Goal: Task Accomplishment & Management: Manage account settings

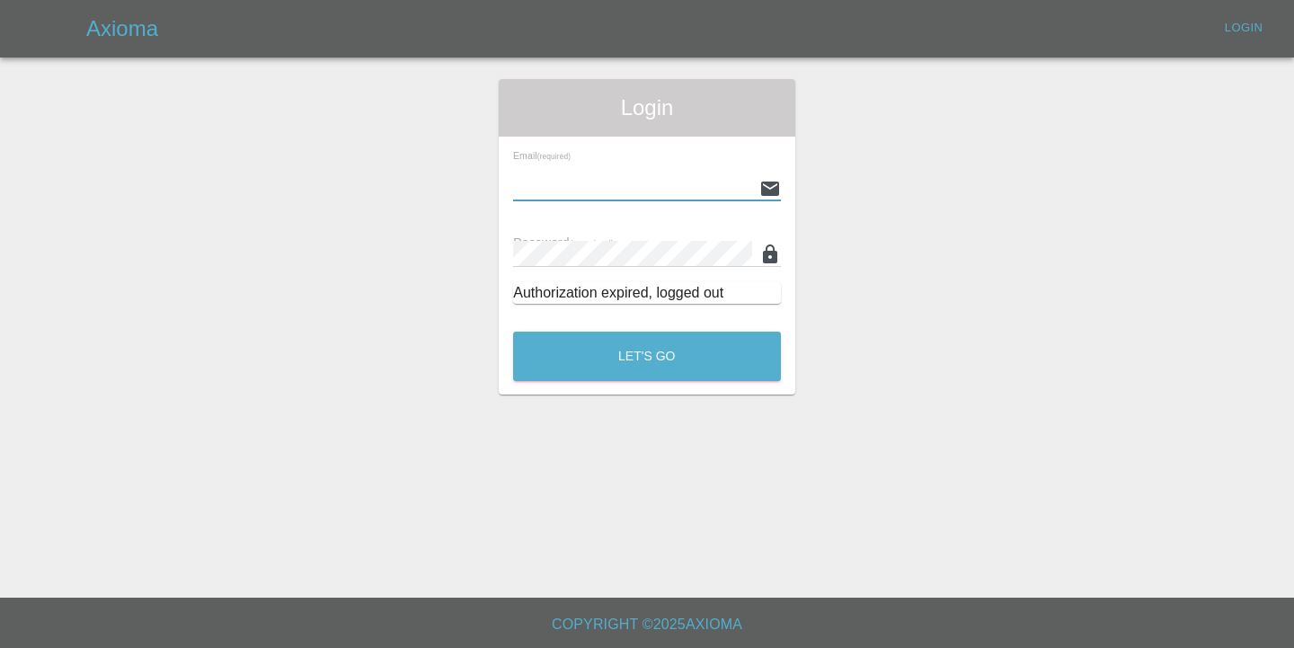
type input "[EMAIL_ADDRESS][DOMAIN_NAME]"
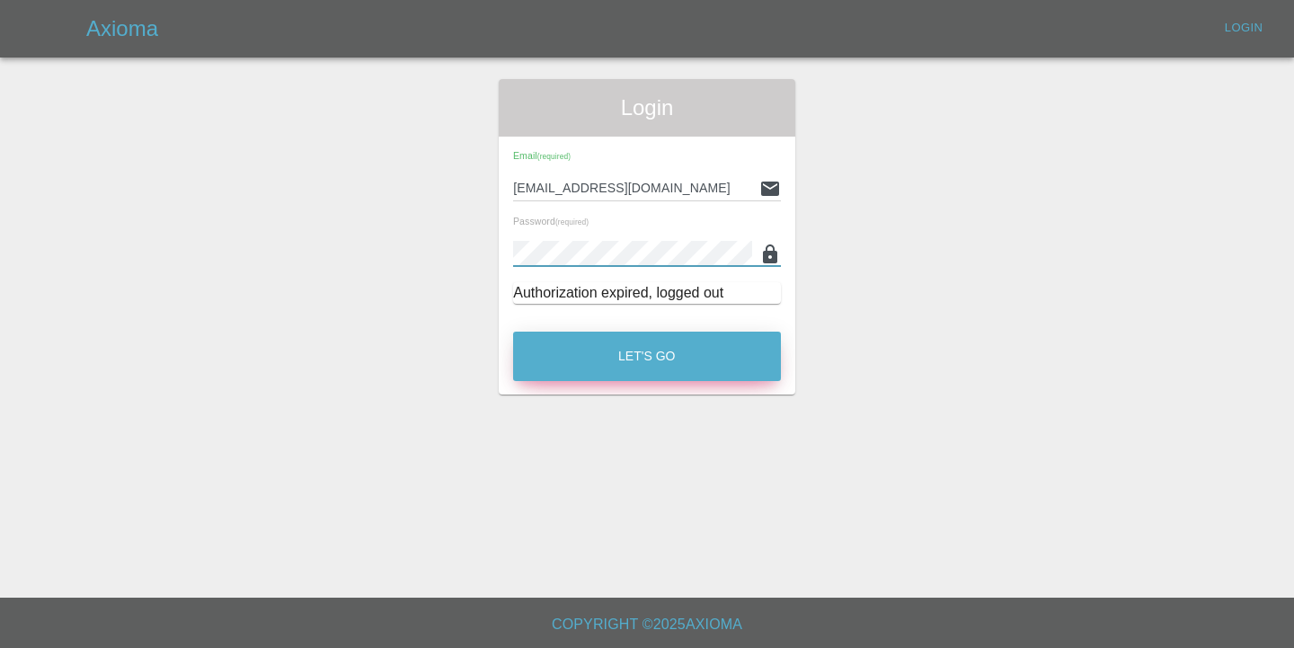
click at [618, 351] on button "Let's Go" at bounding box center [647, 356] width 268 height 49
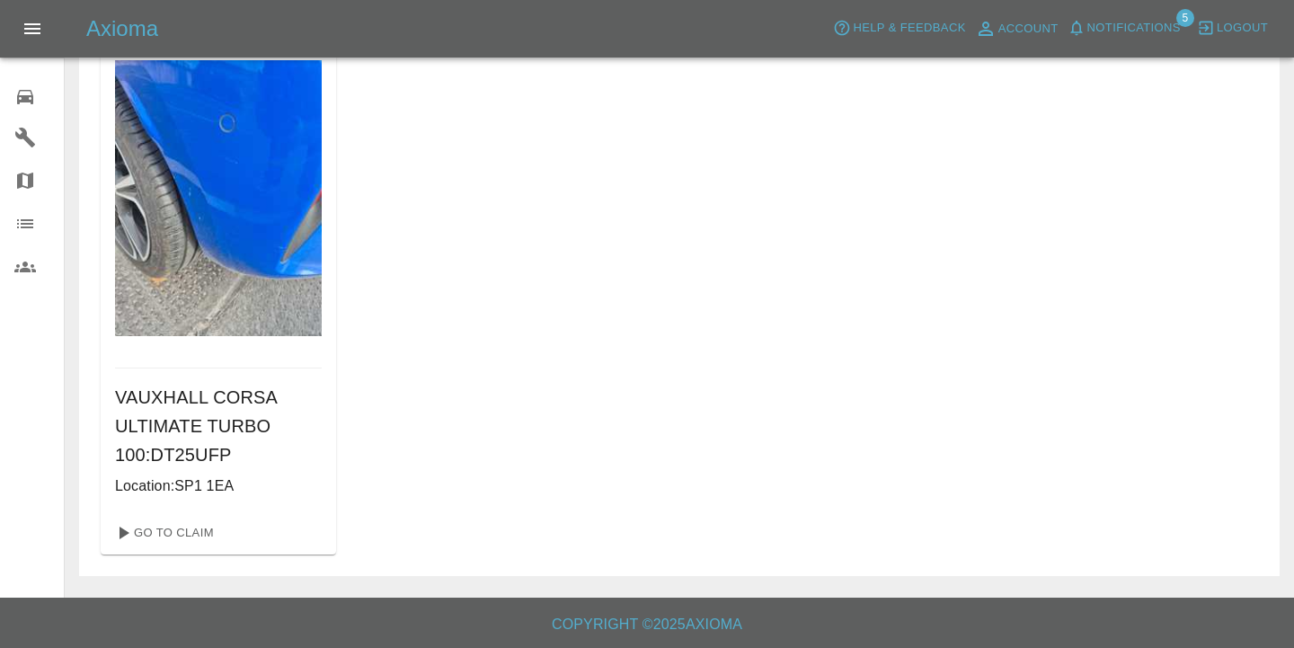
scroll to position [117, 0]
click at [182, 529] on link "Go To Claim" at bounding box center [163, 533] width 111 height 29
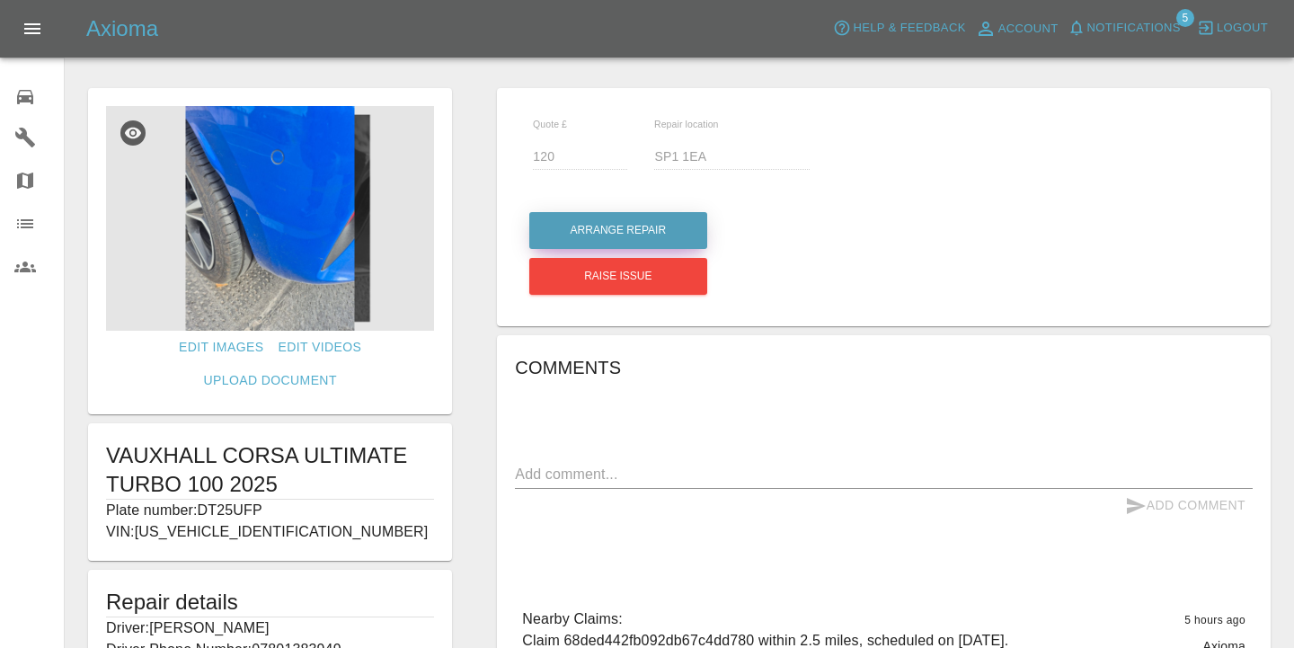
click at [605, 229] on button "Arrange Repair" at bounding box center [618, 230] width 178 height 37
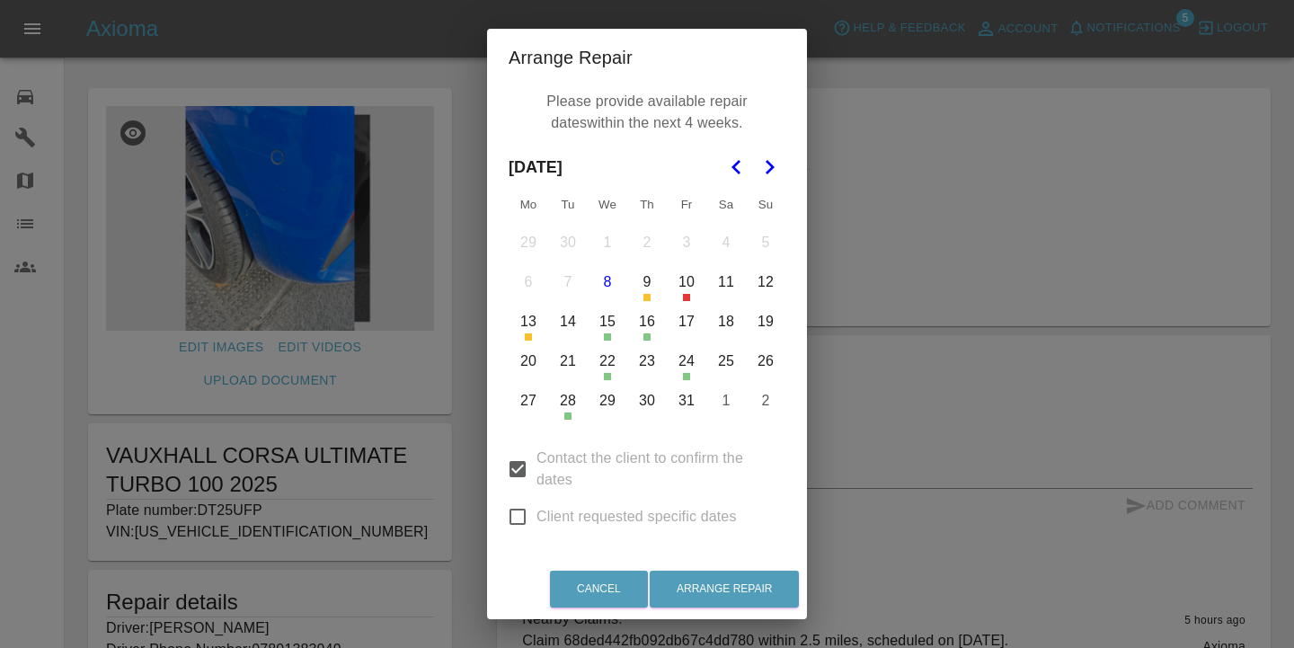
click at [607, 328] on button "15" at bounding box center [608, 322] width 38 height 38
click at [642, 316] on button "16" at bounding box center [647, 322] width 38 height 38
click at [560, 324] on button "14" at bounding box center [568, 322] width 38 height 38
click at [524, 358] on button "20" at bounding box center [529, 361] width 38 height 38
click at [522, 359] on button "20" at bounding box center [529, 361] width 38 height 38
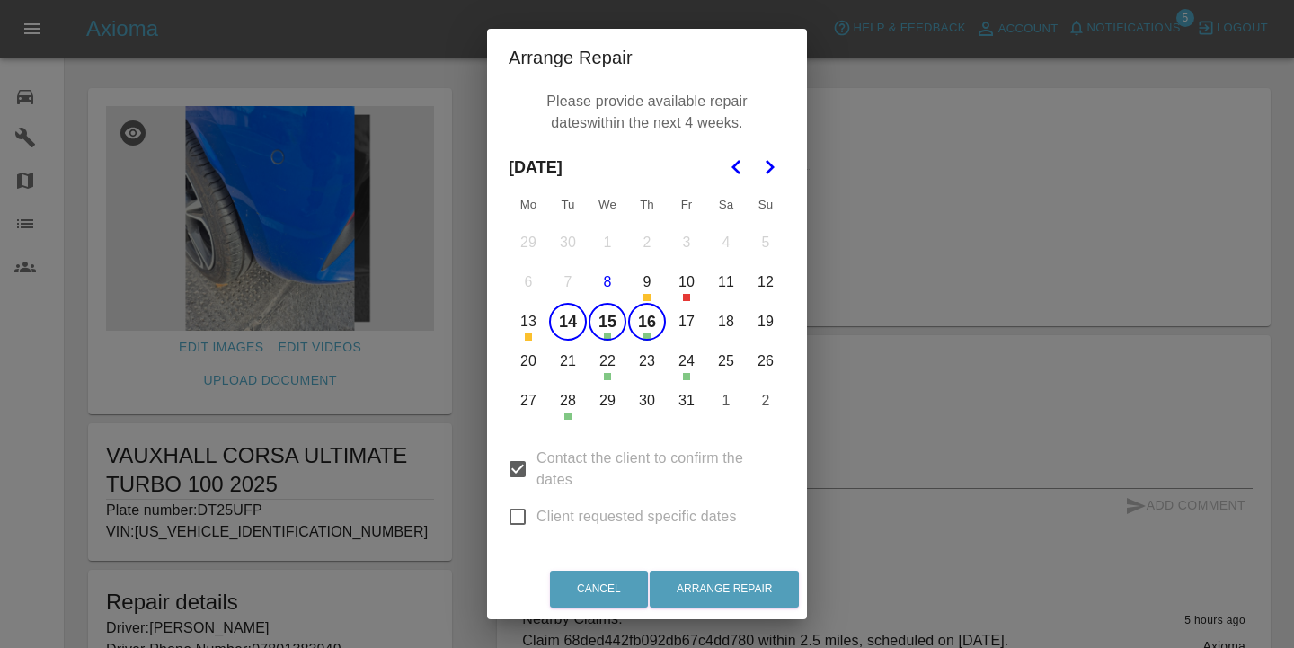
click at [640, 364] on button "23" at bounding box center [647, 361] width 38 height 38
click at [616, 363] on button "22" at bounding box center [608, 361] width 38 height 38
click at [690, 364] on button "24" at bounding box center [687, 361] width 38 height 38
click at [536, 398] on button "27" at bounding box center [529, 401] width 38 height 38
click at [570, 399] on button "28" at bounding box center [568, 401] width 38 height 38
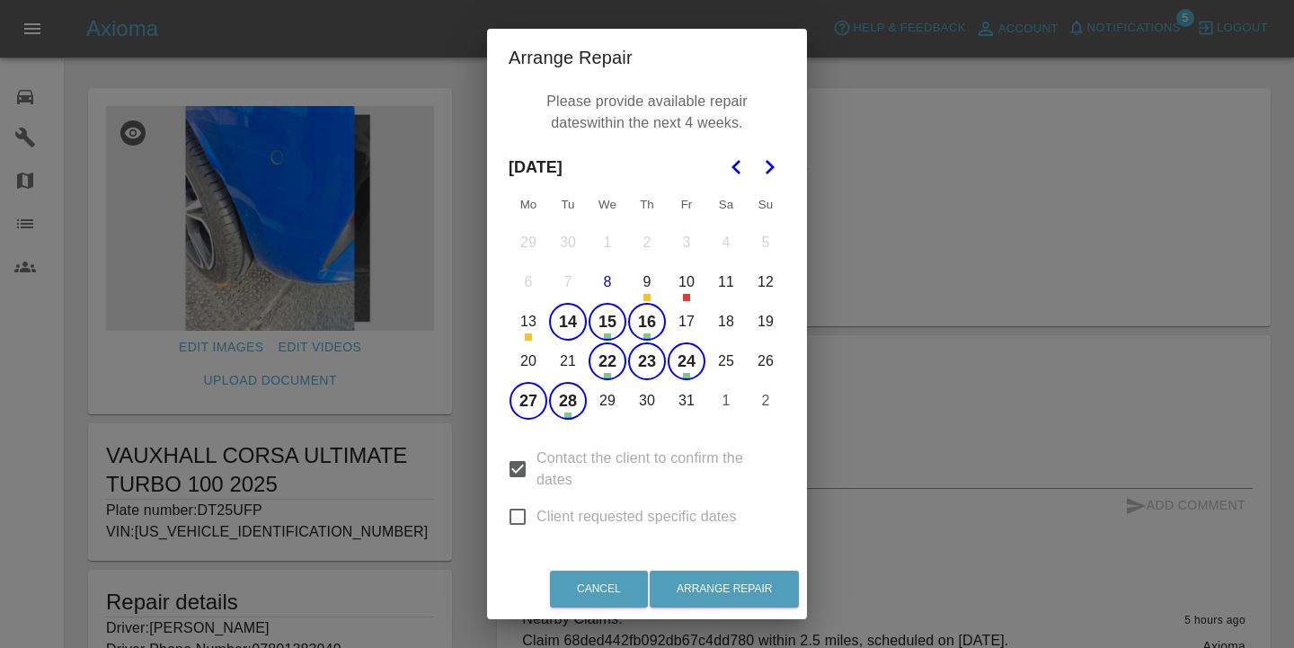
click at [611, 399] on button "29" at bounding box center [608, 401] width 38 height 38
click at [652, 399] on button "30" at bounding box center [647, 401] width 38 height 38
click at [693, 399] on button "31" at bounding box center [687, 401] width 38 height 38
click at [728, 570] on div "Cancel Arrange Repair" at bounding box center [647, 589] width 320 height 60
click at [736, 591] on button "Arrange Repair" at bounding box center [724, 589] width 149 height 37
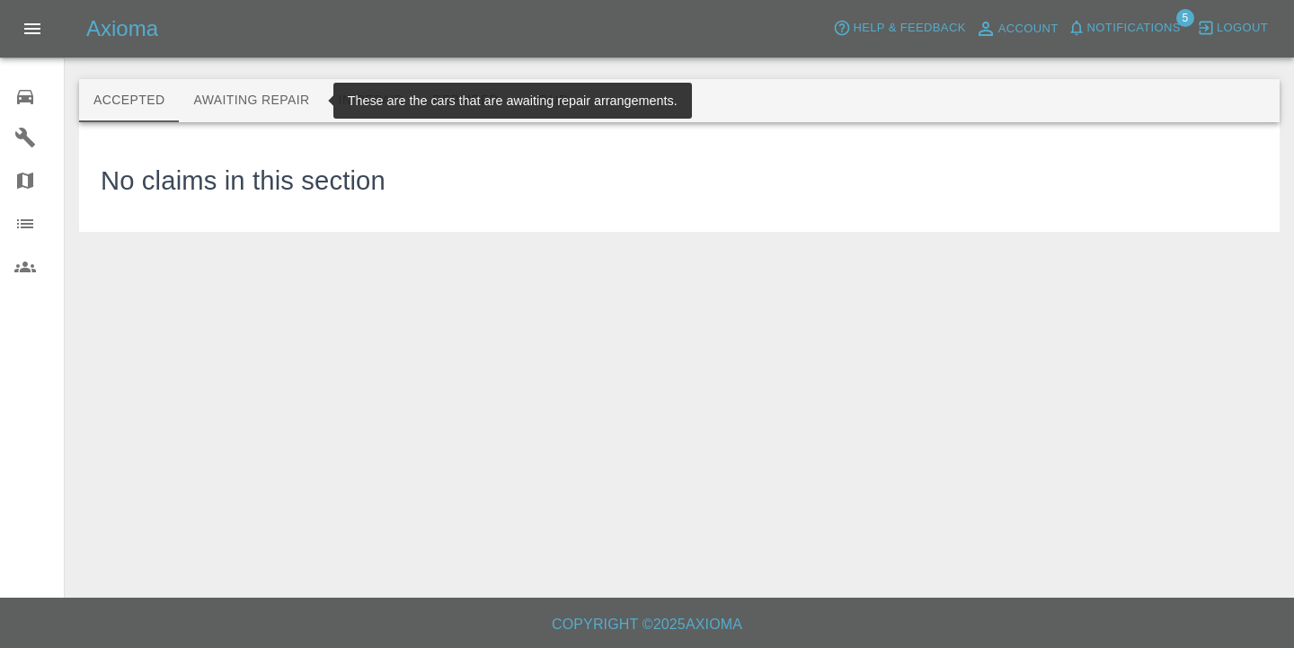
click at [244, 118] on button "Awaiting Repair" at bounding box center [251, 100] width 145 height 43
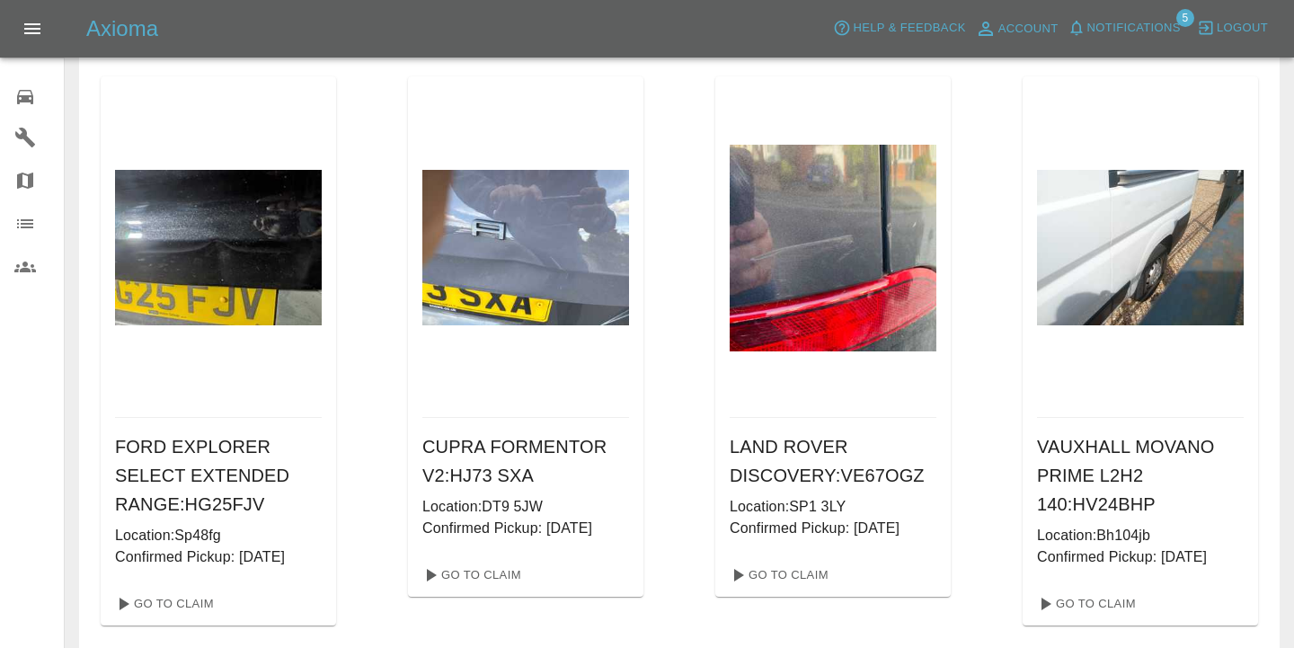
scroll to position [1300, 0]
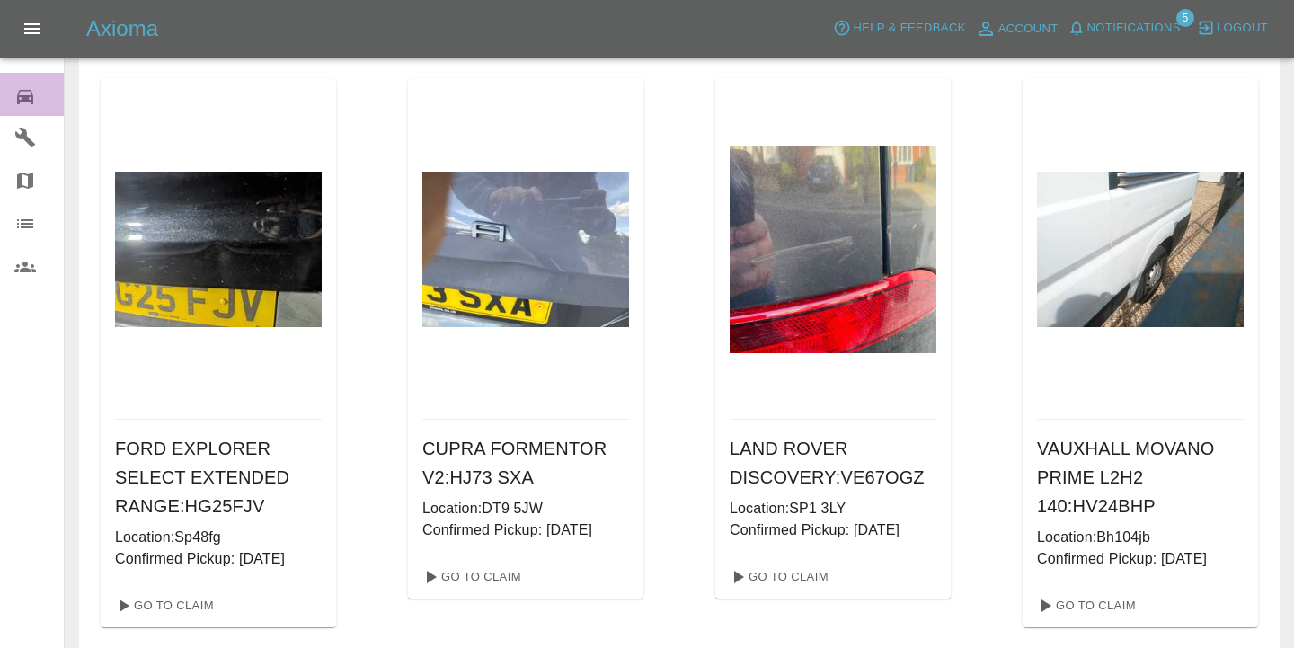
click at [14, 102] on icon at bounding box center [25, 97] width 22 height 22
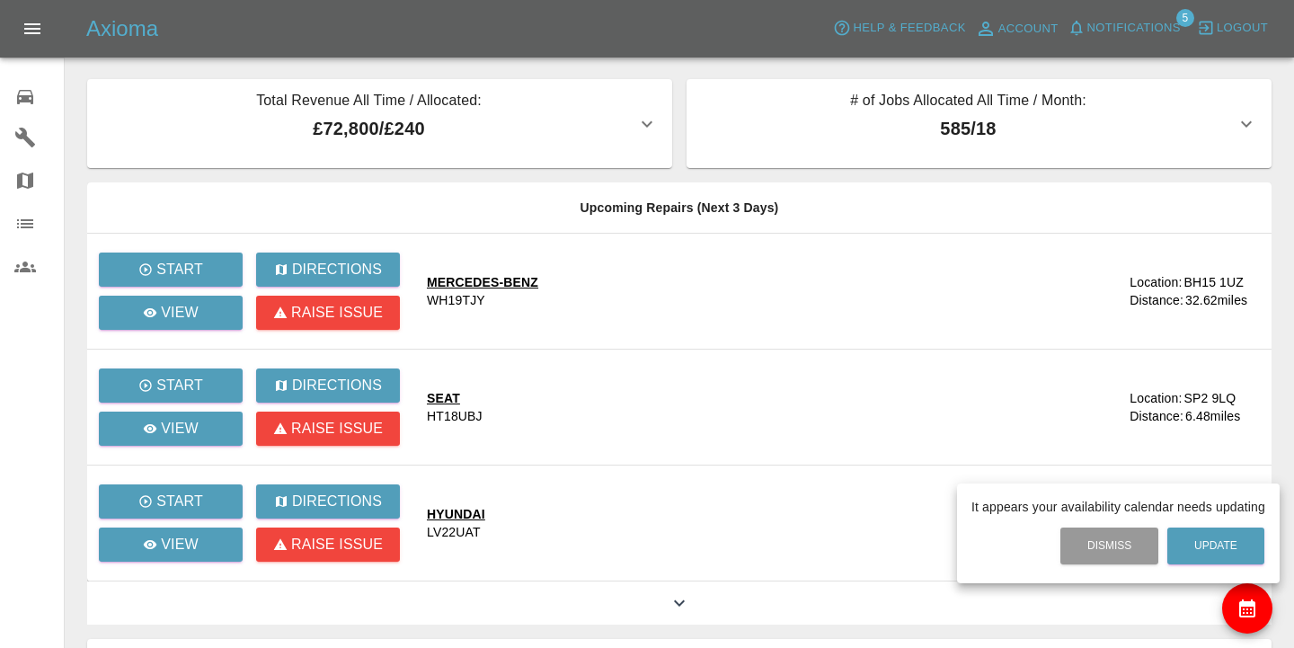
click at [1262, 610] on div at bounding box center [647, 324] width 1294 height 648
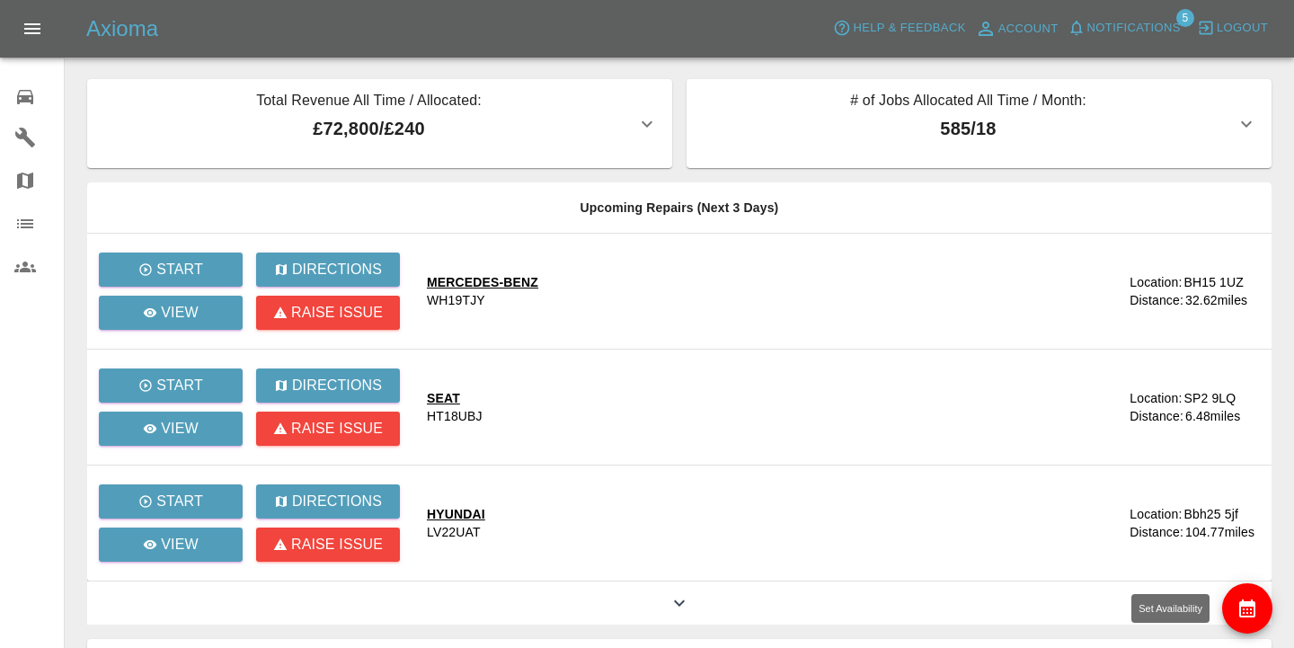
click at [1253, 594] on button "availability" at bounding box center [1247, 608] width 50 height 50
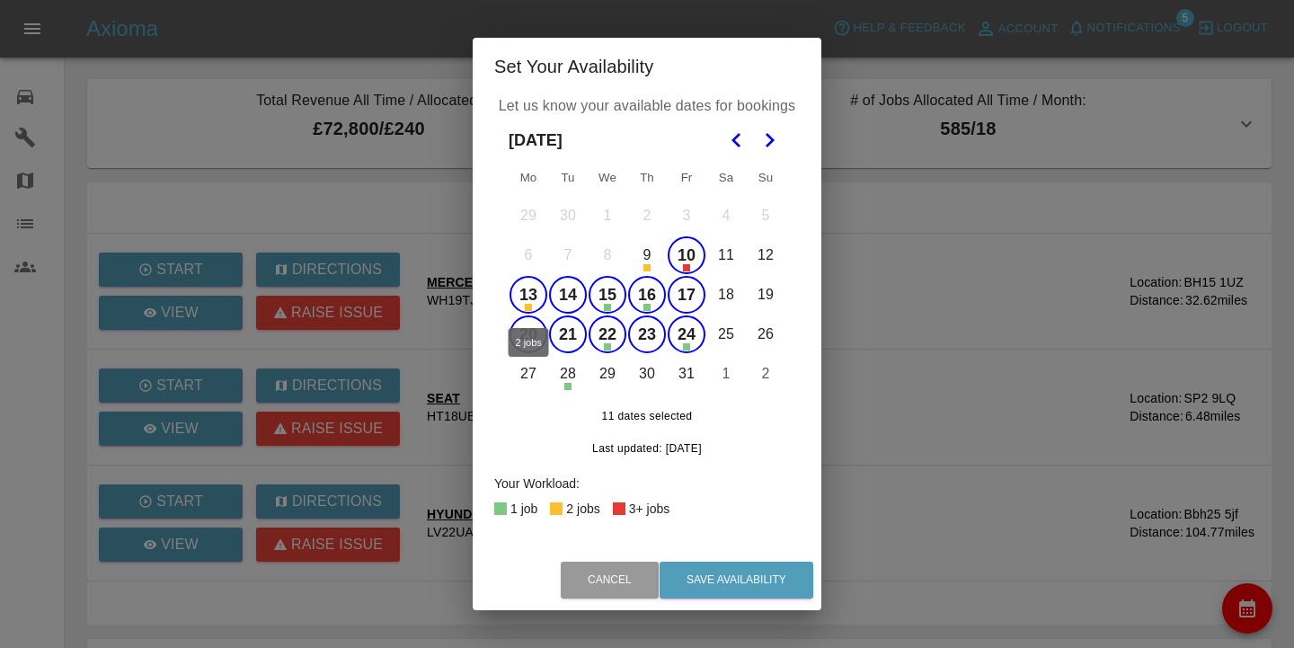
click at [529, 286] on button "13" at bounding box center [529, 295] width 38 height 38
click at [563, 288] on button "14" at bounding box center [568, 295] width 38 height 38
click at [686, 253] on button "10" at bounding box center [687, 255] width 38 height 38
click at [533, 368] on button "27" at bounding box center [529, 374] width 38 height 38
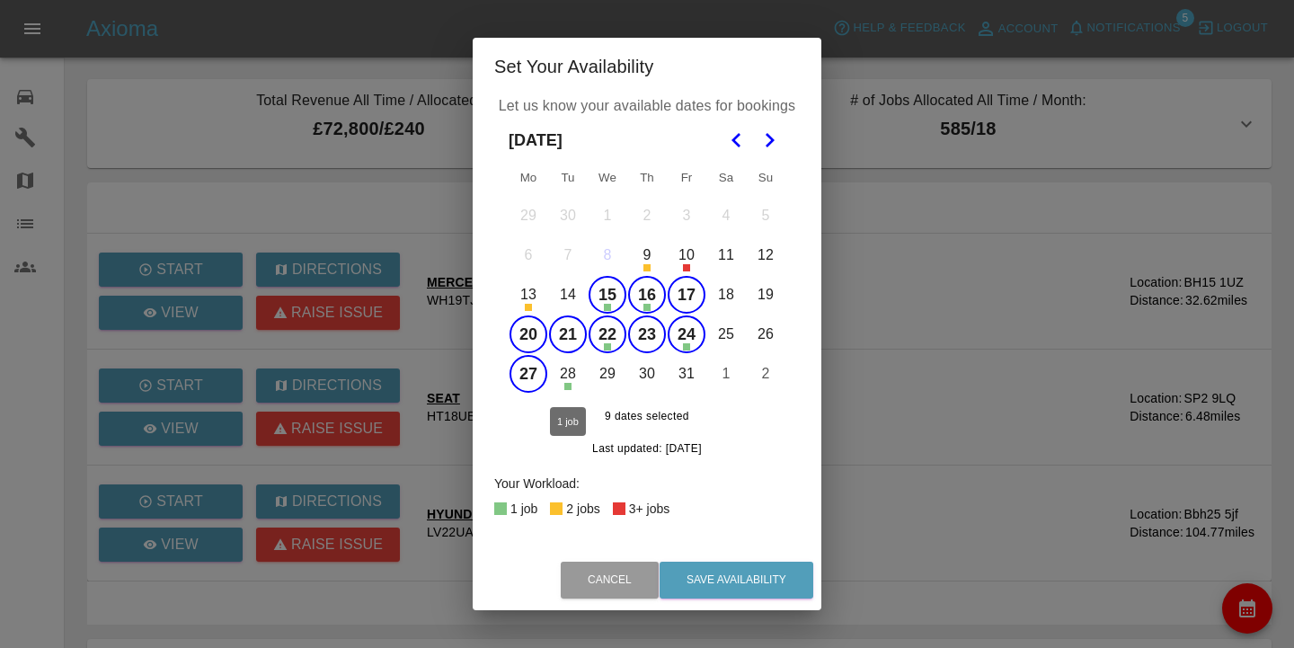
click at [557, 371] on button "28" at bounding box center [568, 374] width 38 height 38
click at [585, 373] on button "28" at bounding box center [568, 374] width 38 height 38
click at [595, 373] on button "29" at bounding box center [608, 374] width 38 height 38
click at [581, 373] on button "28" at bounding box center [568, 374] width 38 height 38
click at [569, 340] on button "21" at bounding box center [568, 334] width 38 height 38
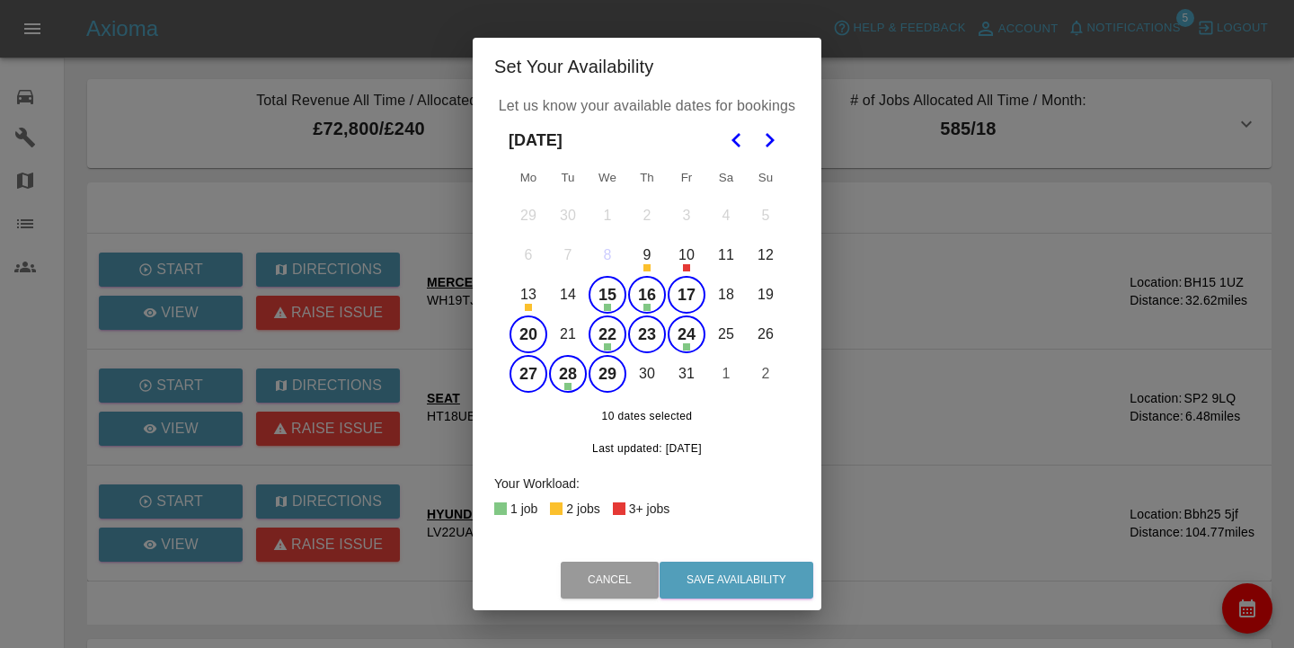
click at [535, 341] on button "20" at bounding box center [529, 334] width 38 height 38
click at [648, 377] on button "30" at bounding box center [647, 374] width 38 height 38
click at [685, 377] on button "31" at bounding box center [687, 374] width 38 height 38
click at [785, 566] on button "Save Availability" at bounding box center [737, 580] width 154 height 37
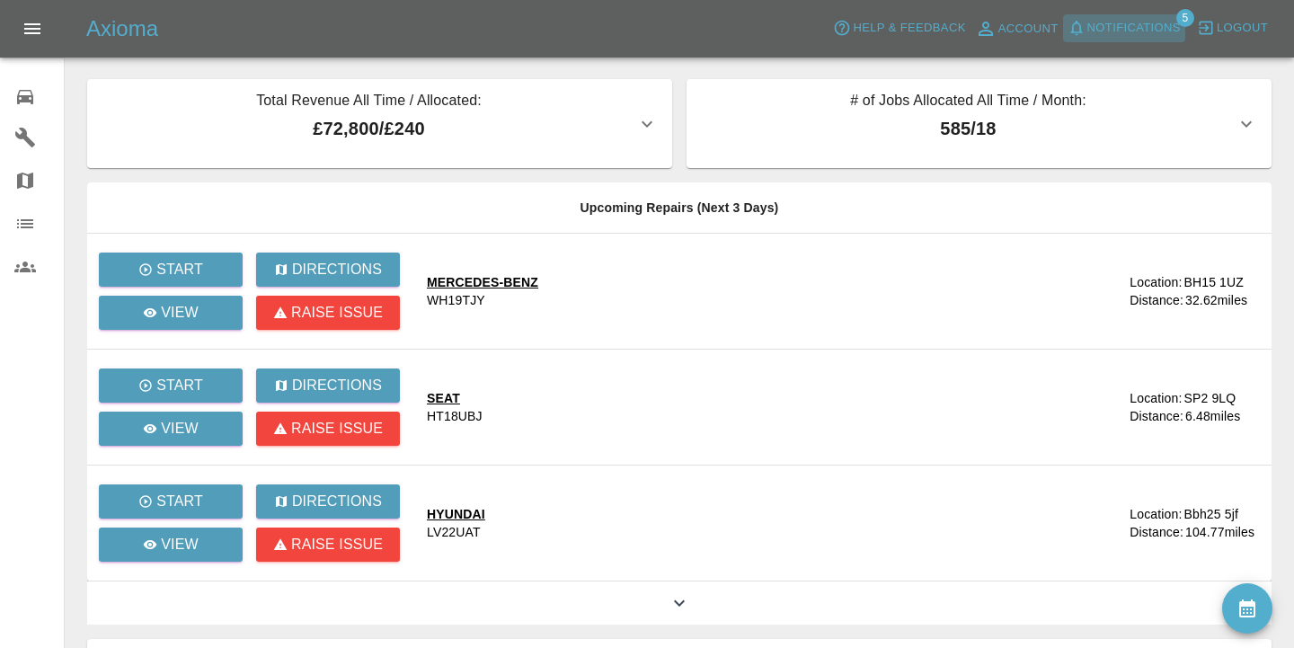
click at [1122, 31] on span "Notifications" at bounding box center [1133, 28] width 93 height 21
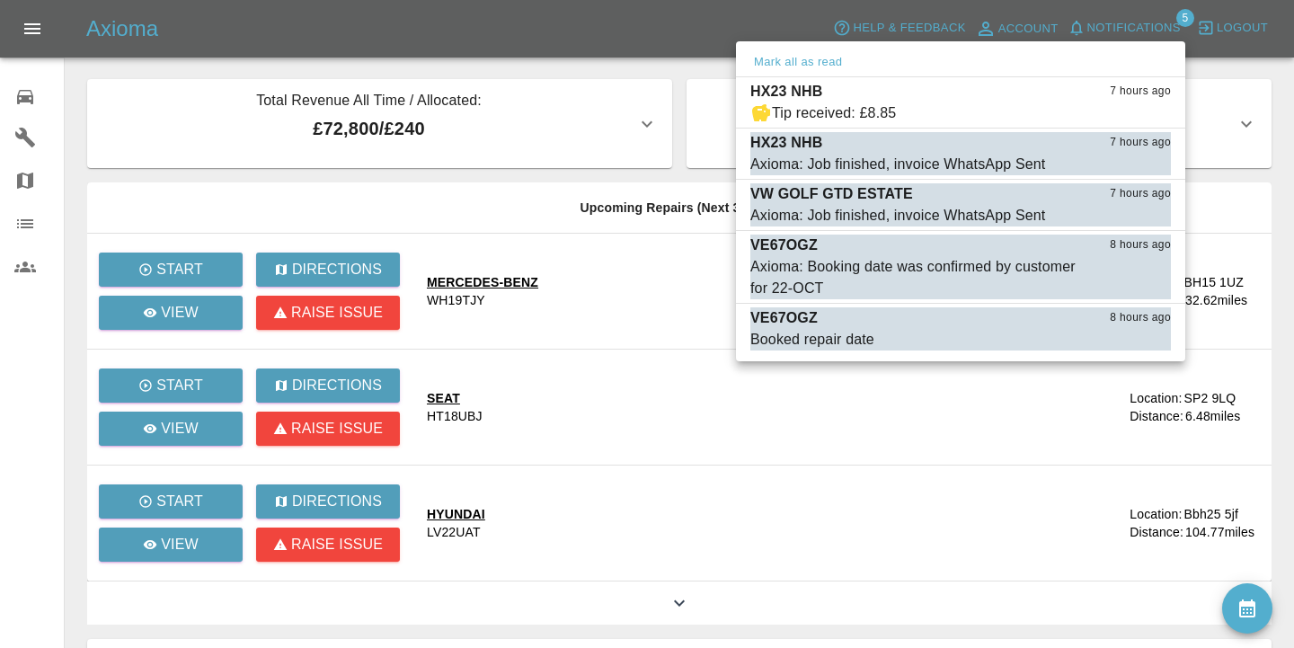
click at [23, 83] on div at bounding box center [647, 324] width 1294 height 648
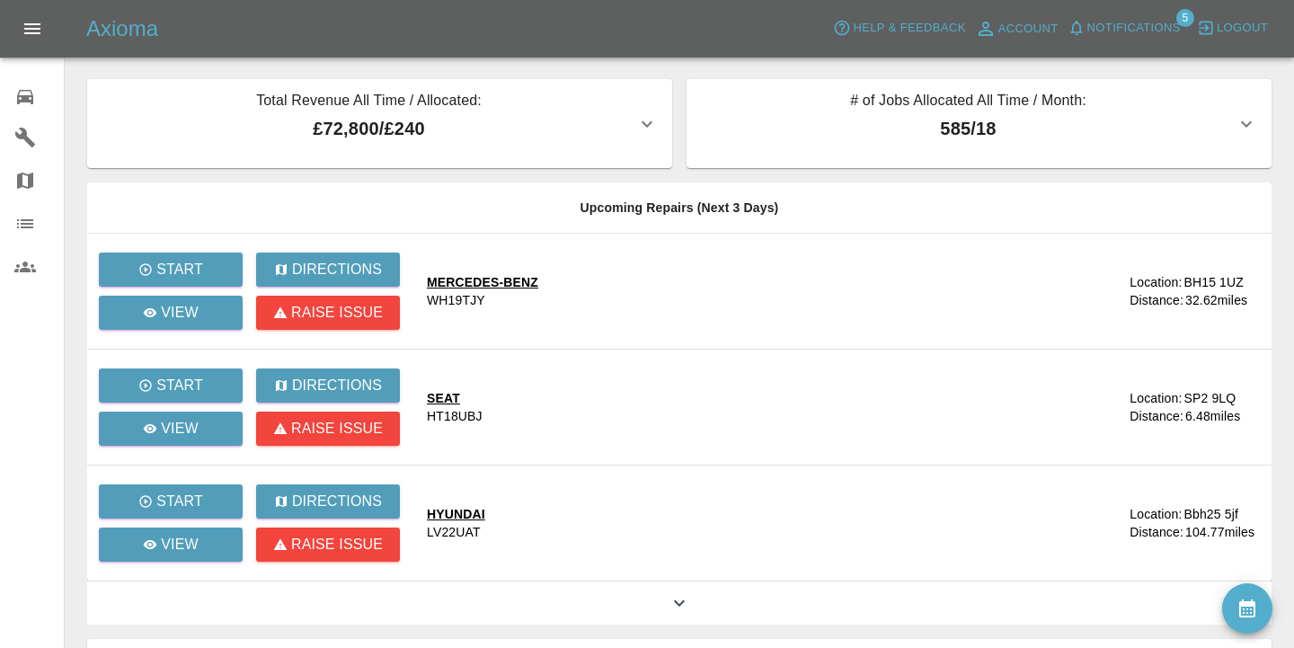
click at [22, 93] on icon at bounding box center [25, 97] width 22 height 22
